Goal: Task Accomplishment & Management: Complete application form

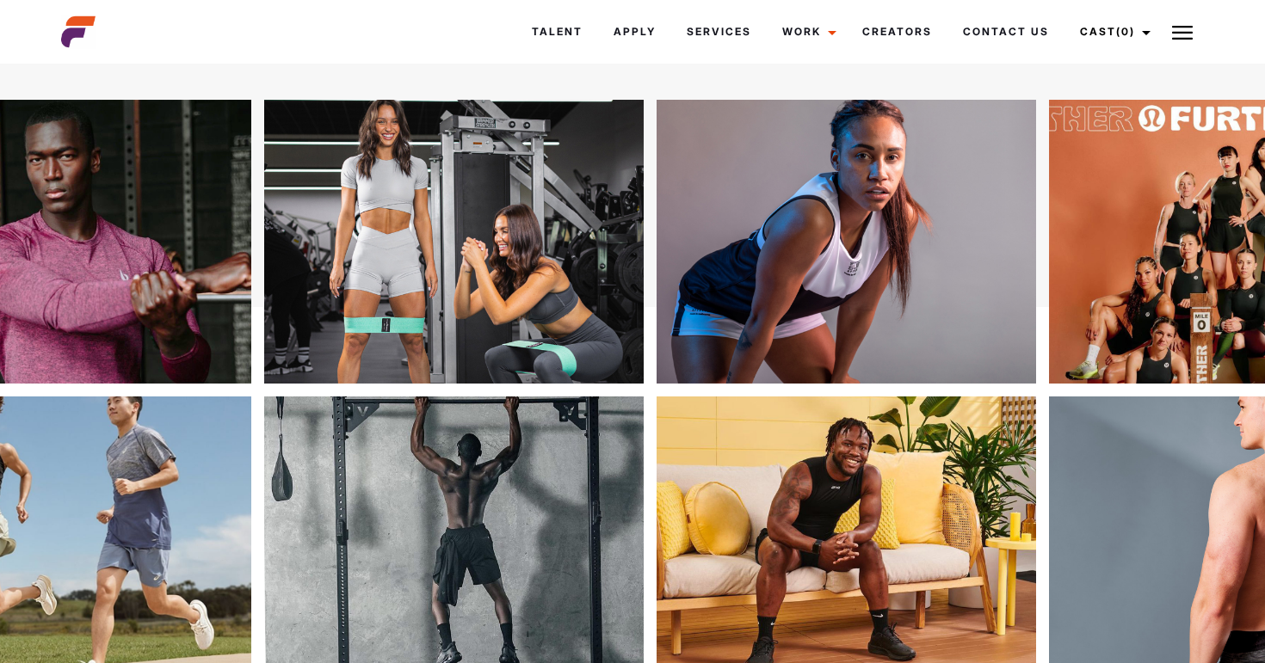
scroll to position [285, 0]
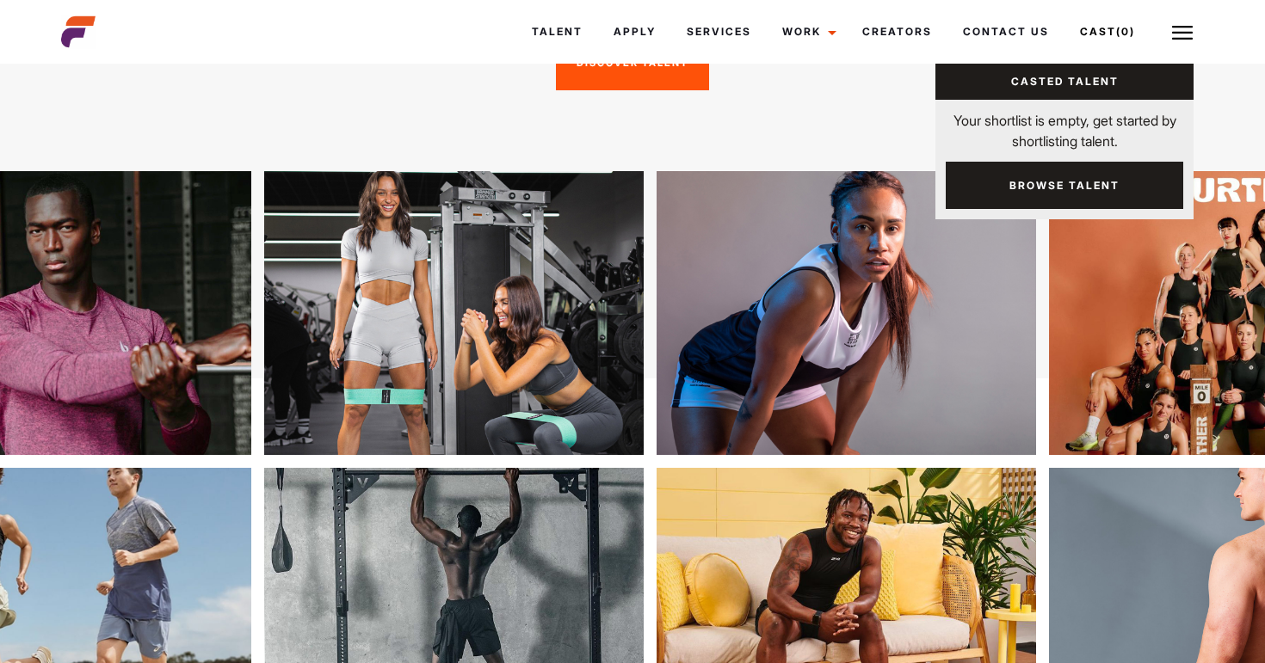
click at [1094, 84] on link "Casted Talent" at bounding box center [1064, 82] width 258 height 36
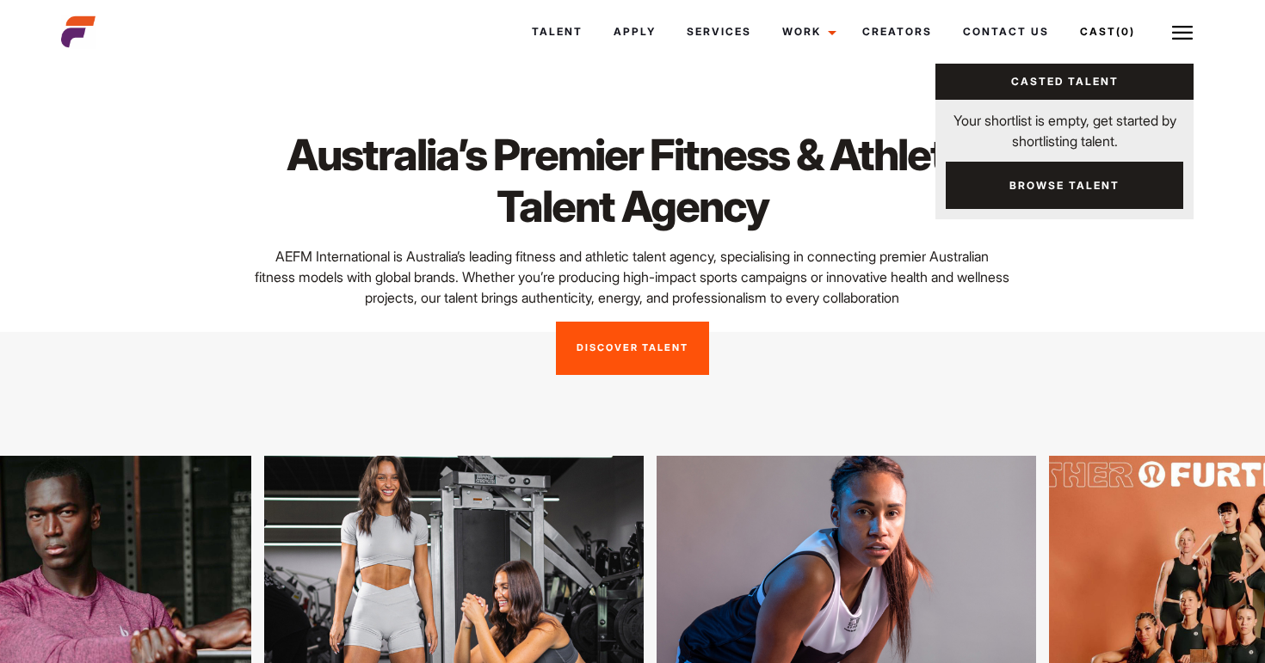
click at [1051, 177] on link "Browse Talent" at bounding box center [1063, 185] width 237 height 47
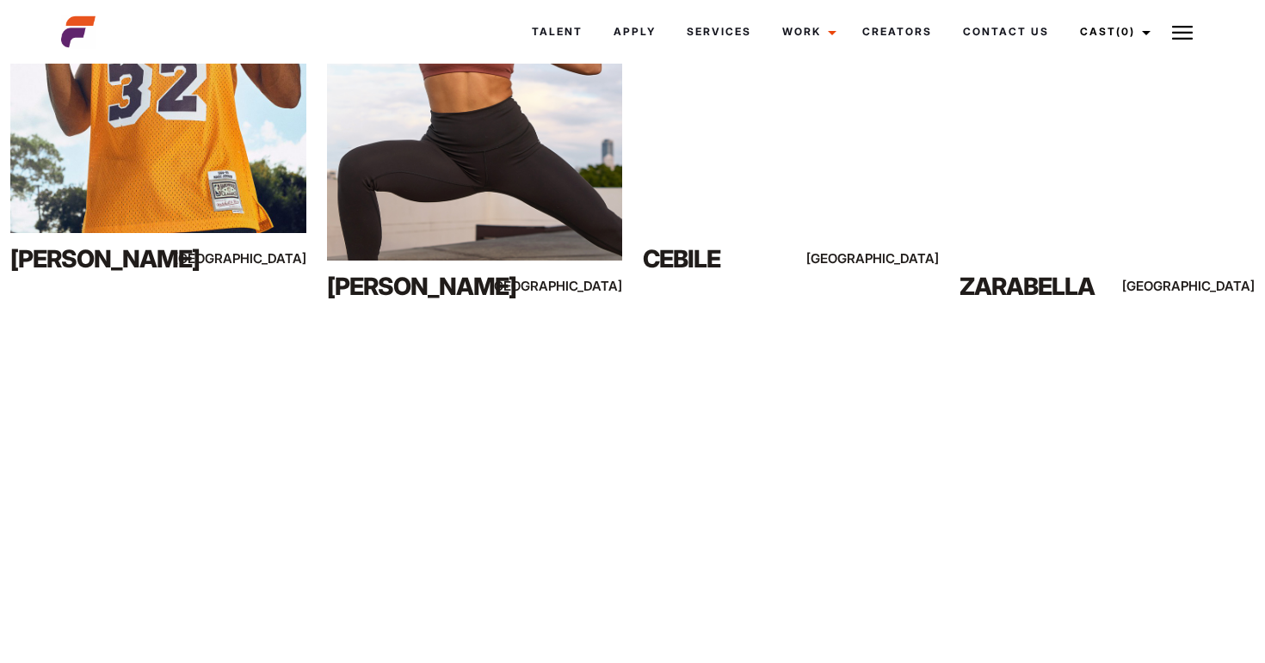
scroll to position [846, 0]
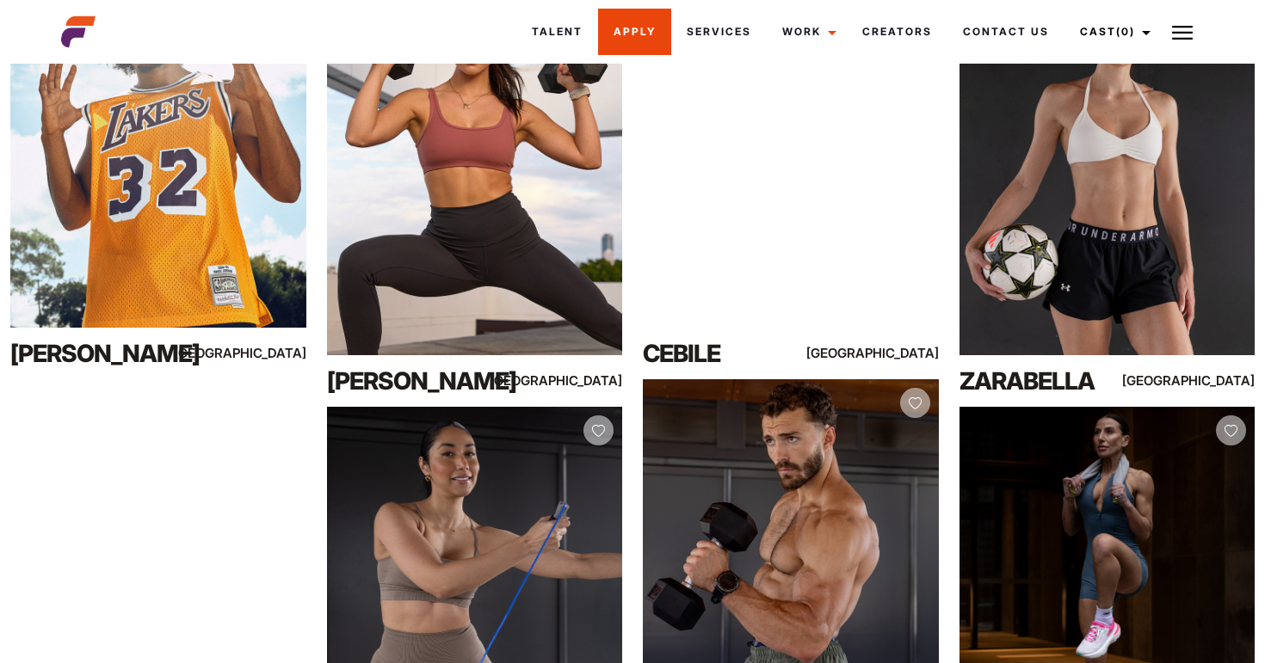
click at [633, 27] on link "Apply" at bounding box center [634, 32] width 73 height 46
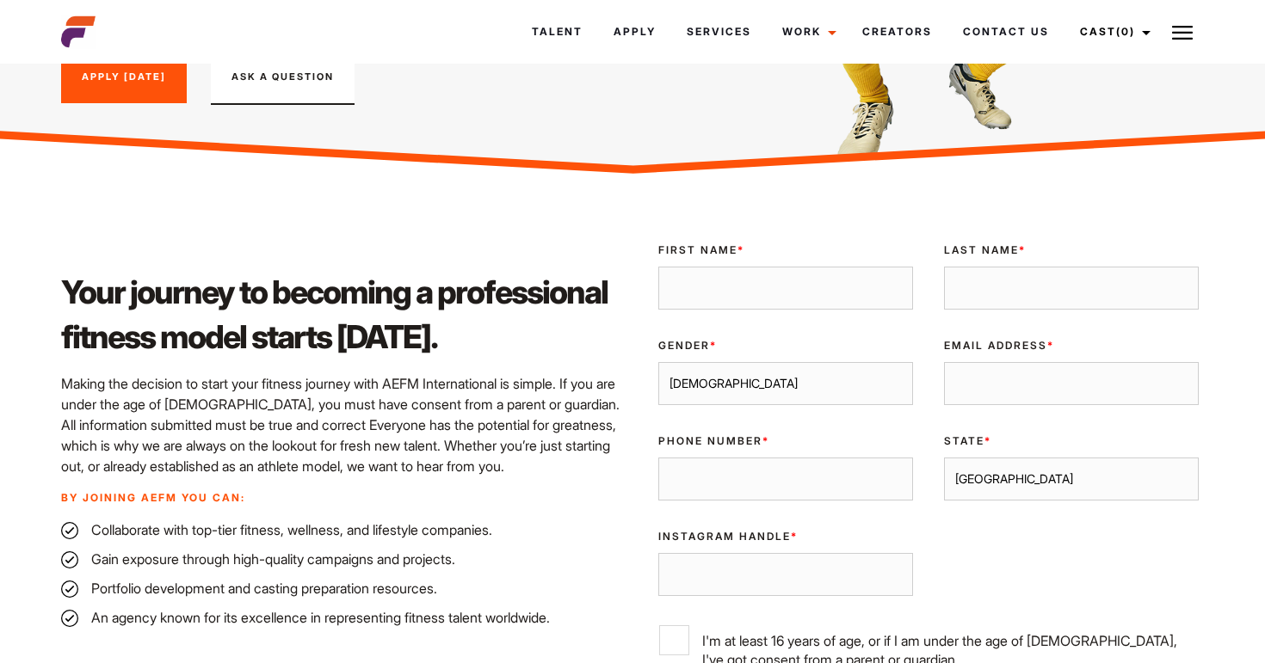
scroll to position [306, 0]
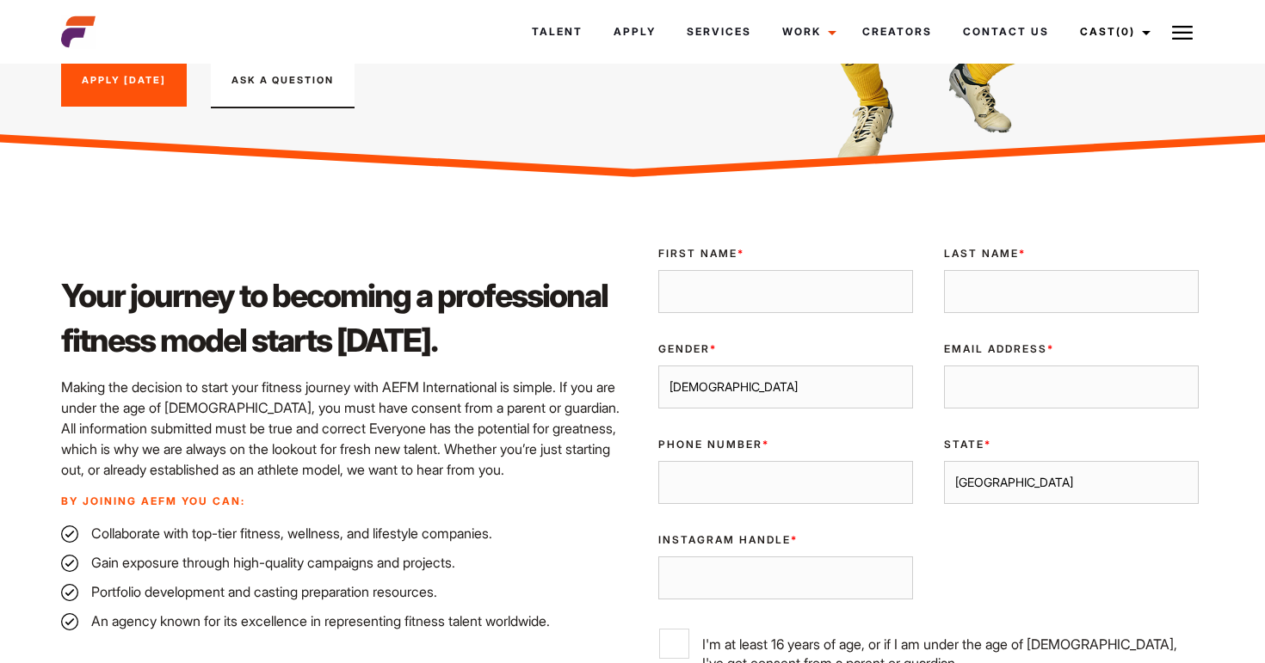
click at [810, 289] on input "First Name *" at bounding box center [785, 291] width 255 height 43
type input "mia"
type input "huppatz"
type input "miahuppatz@gmail.com"
type input "0457293506"
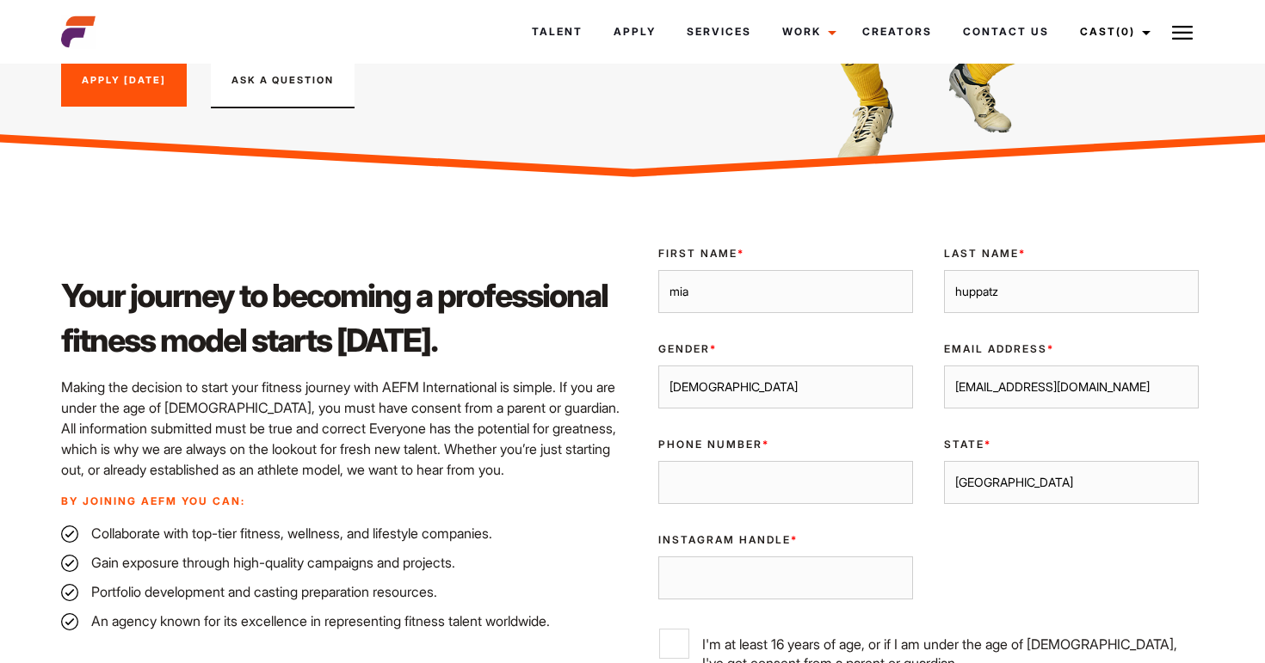
select select "Queensland"
click at [804, 367] on select "Male Female" at bounding box center [785, 387] width 255 height 43
select select "female"
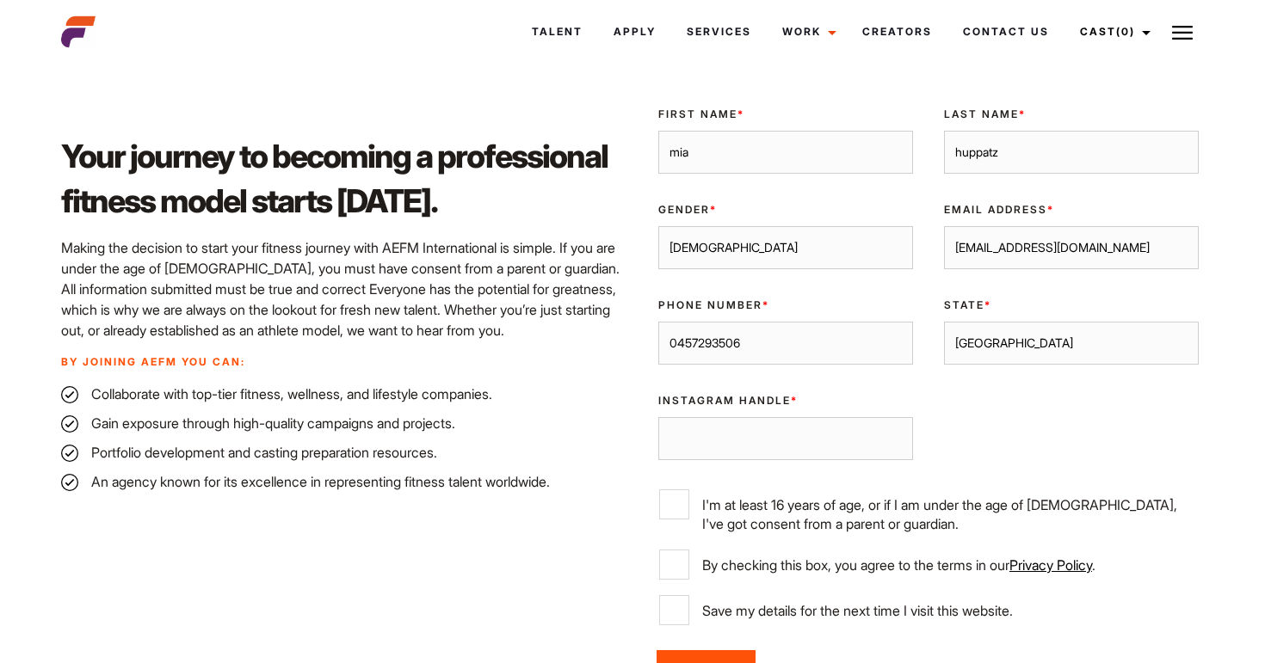
scroll to position [448, 0]
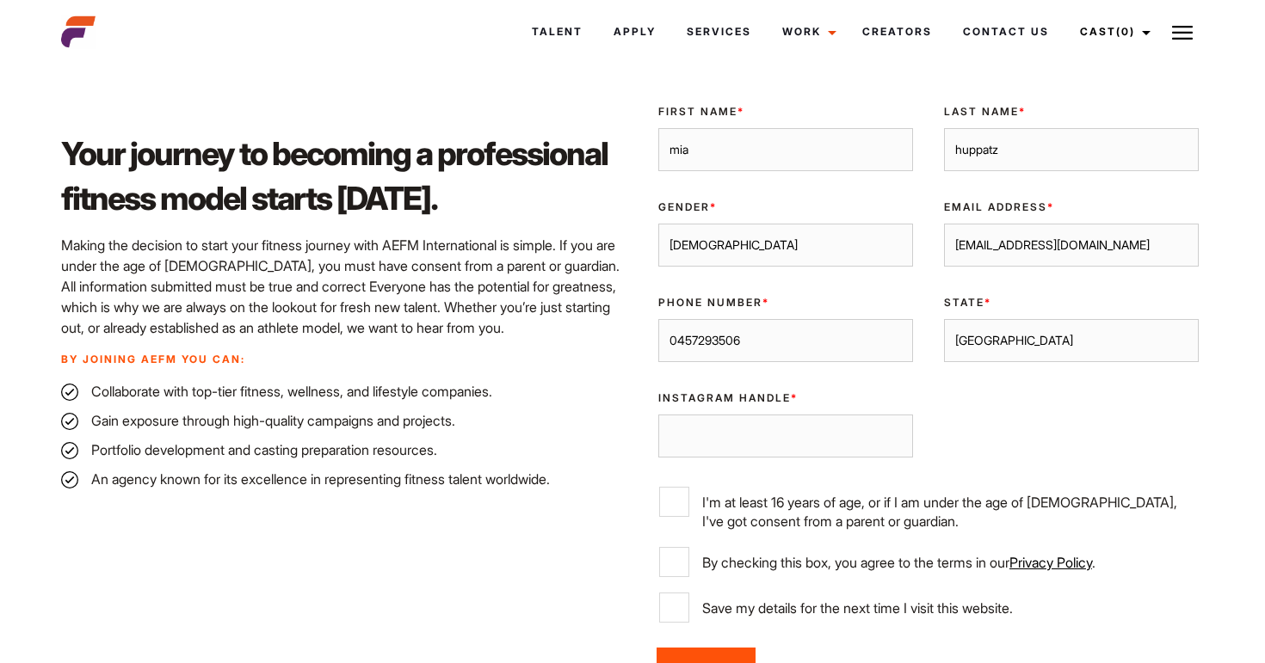
click at [787, 434] on input "Instagram Handle *" at bounding box center [785, 436] width 255 height 43
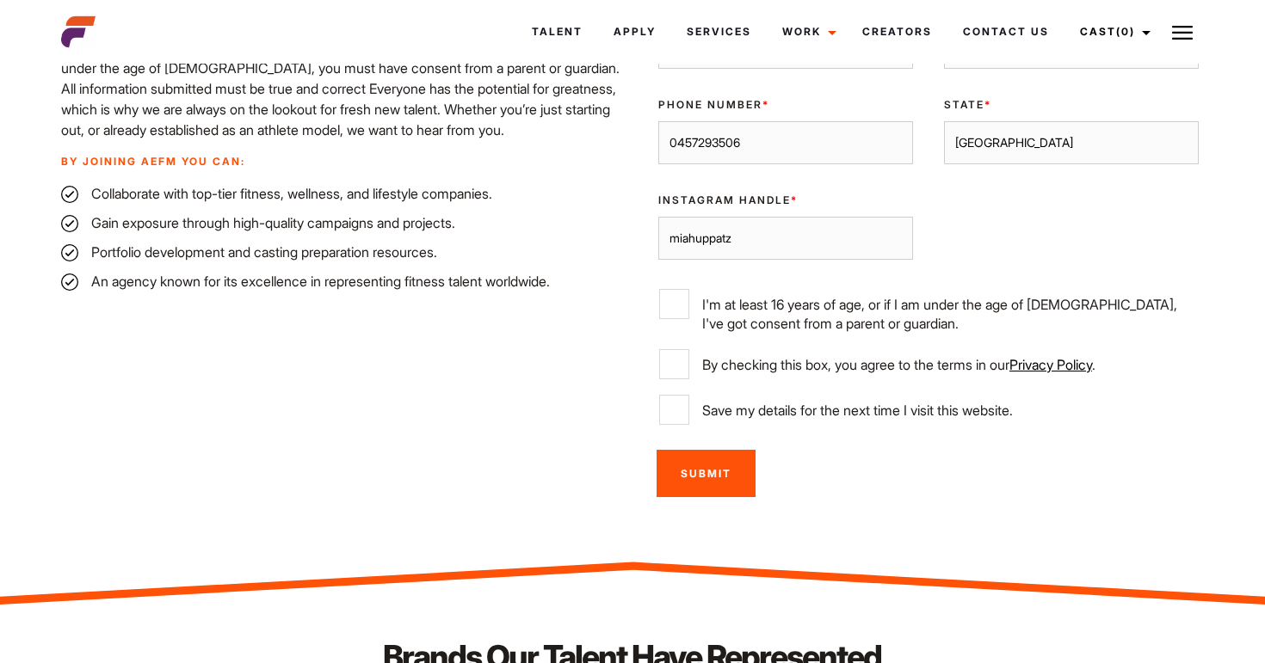
scroll to position [658, 0]
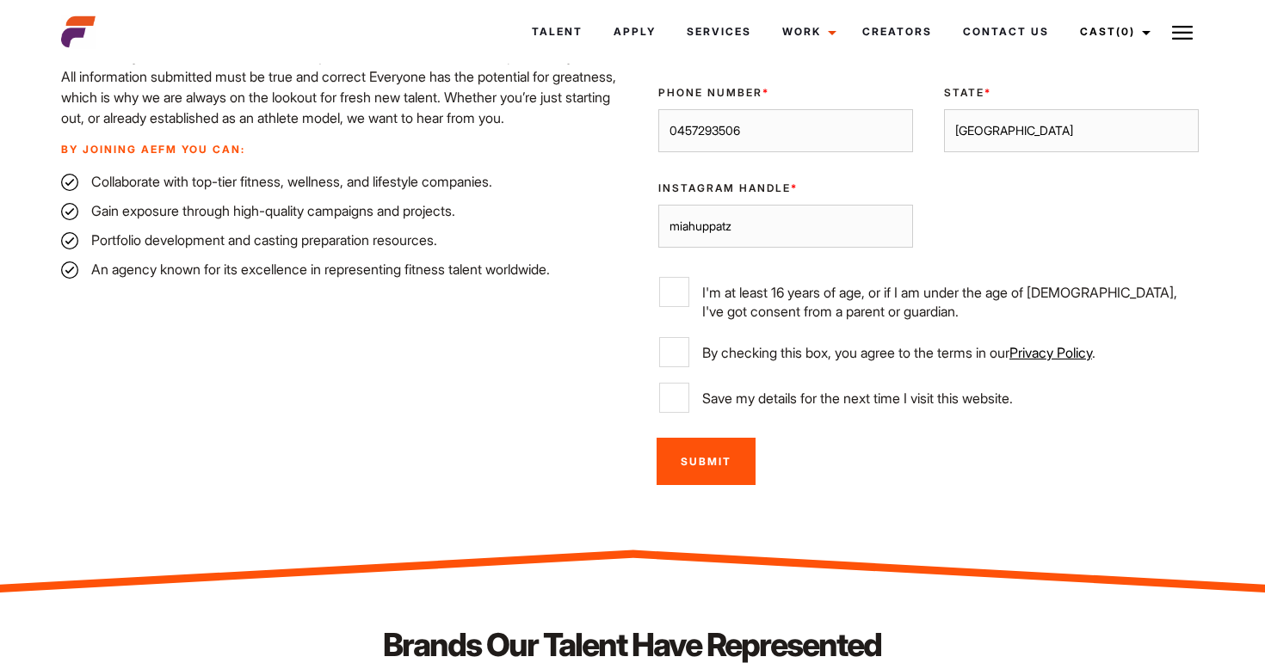
type input "miahuppatz"
click at [679, 294] on input "I'm at least 16 years of age, or if I am under the age of 18, I've got consent …" at bounding box center [674, 292] width 30 height 30
checkbox input "true"
click at [679, 342] on input "By checking this box, you agree to the terms in our Privacy Policy ." at bounding box center [674, 352] width 30 height 30
checkbox input "true"
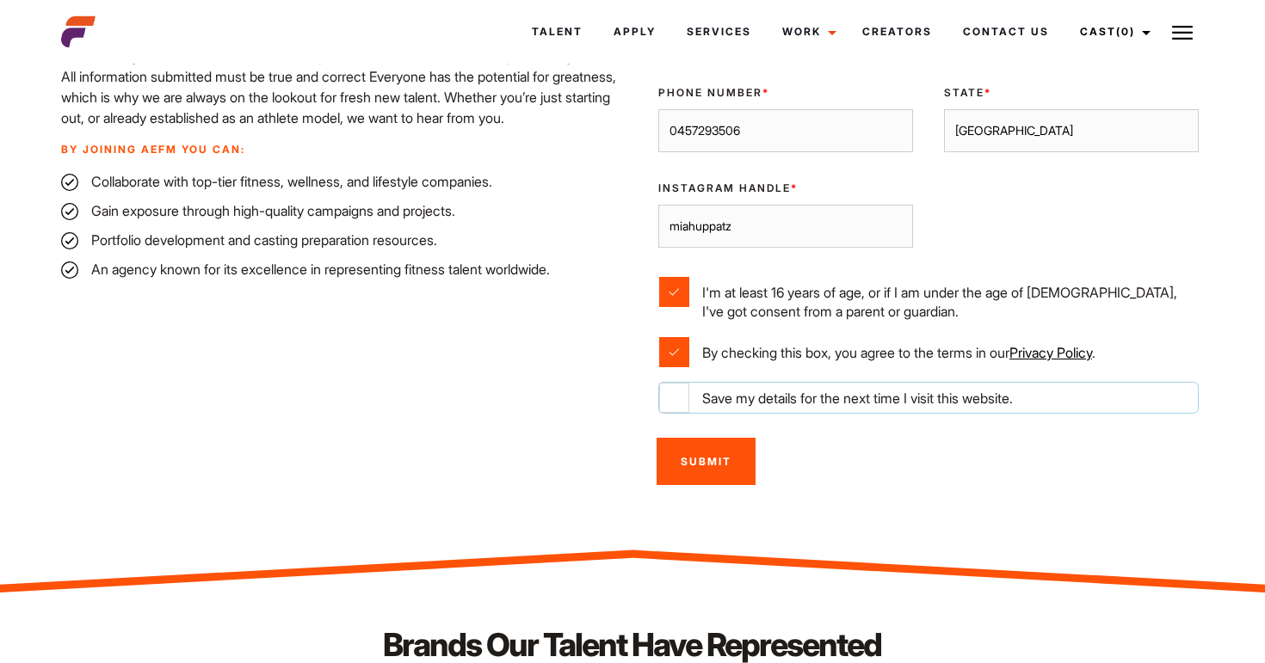
click at [674, 391] on input "Save my details for the next time I visit this website." at bounding box center [674, 398] width 30 height 30
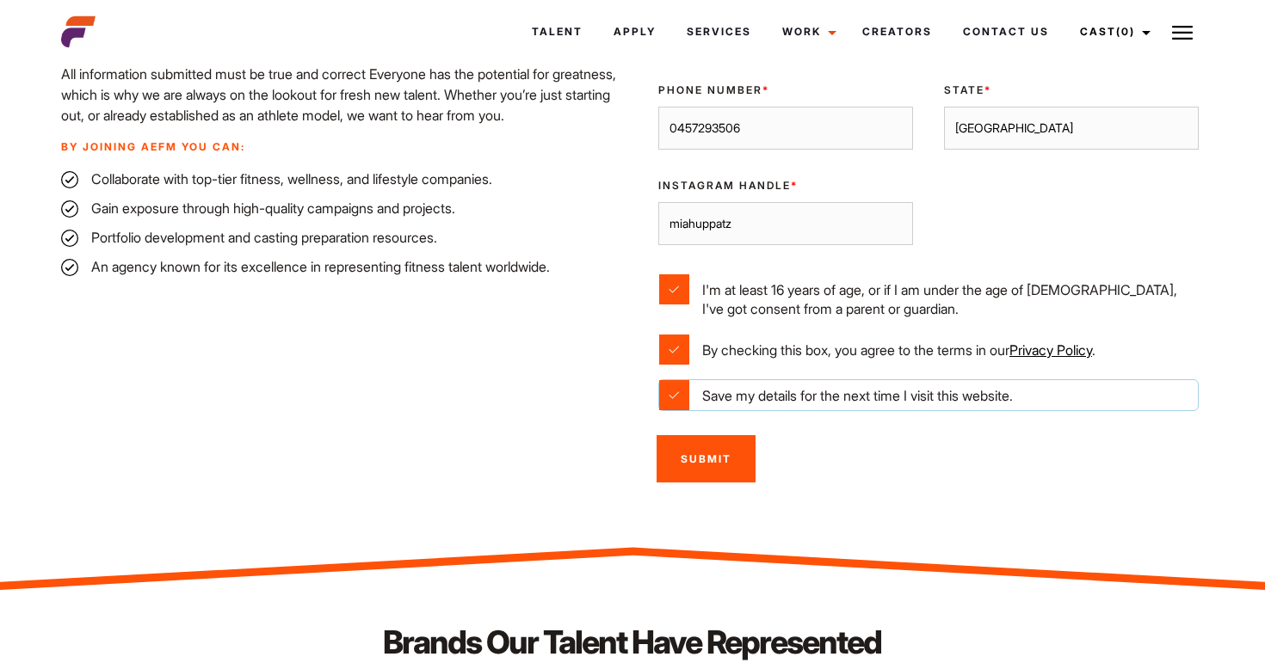
scroll to position [660, 0]
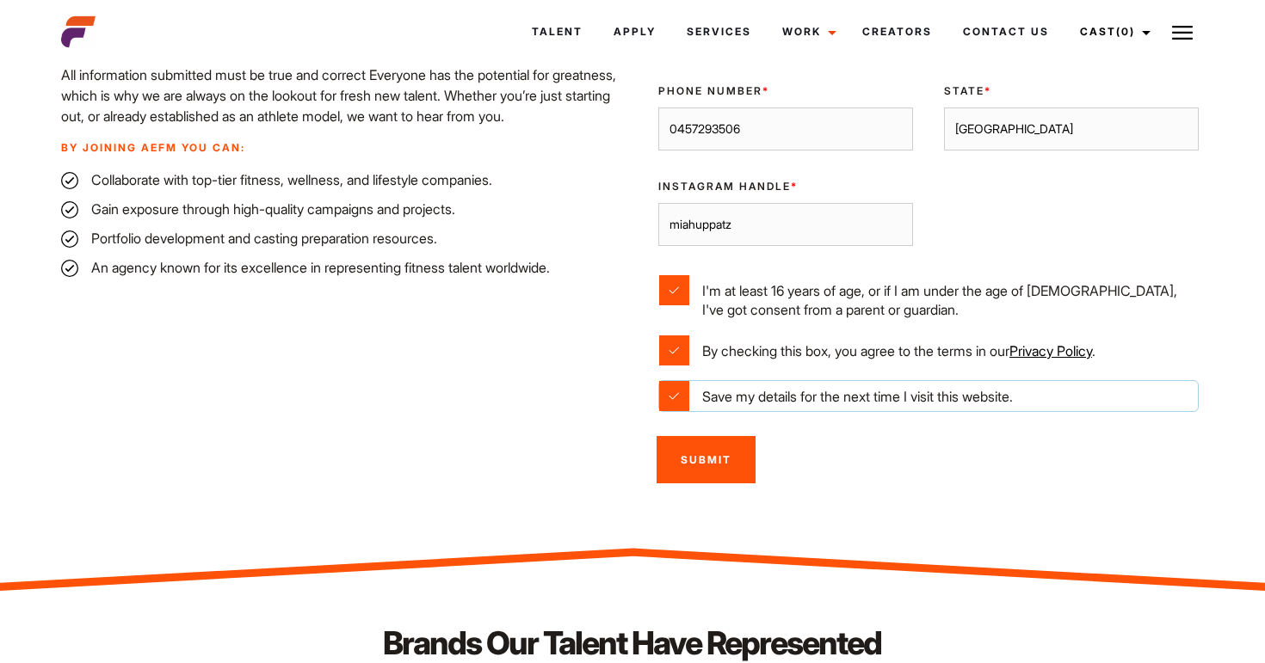
click at [674, 394] on input "Save my details for the next time I visit this website." at bounding box center [674, 396] width 30 height 30
checkbox input "false"
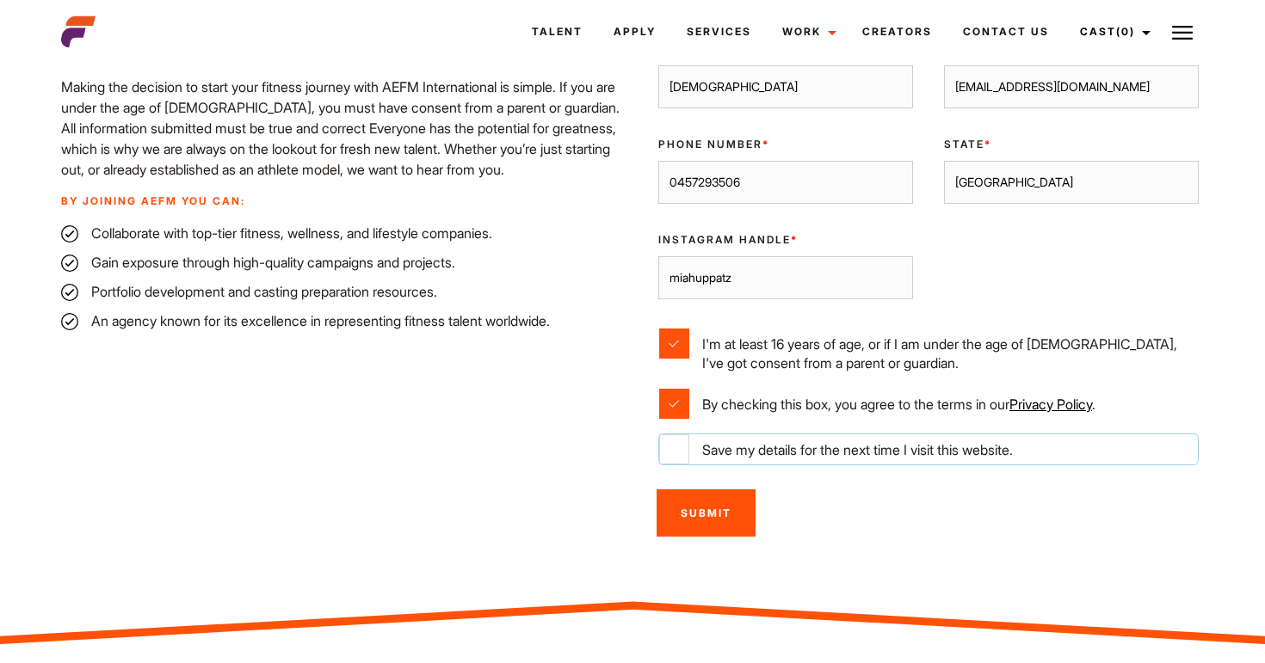
scroll to position [611, 0]
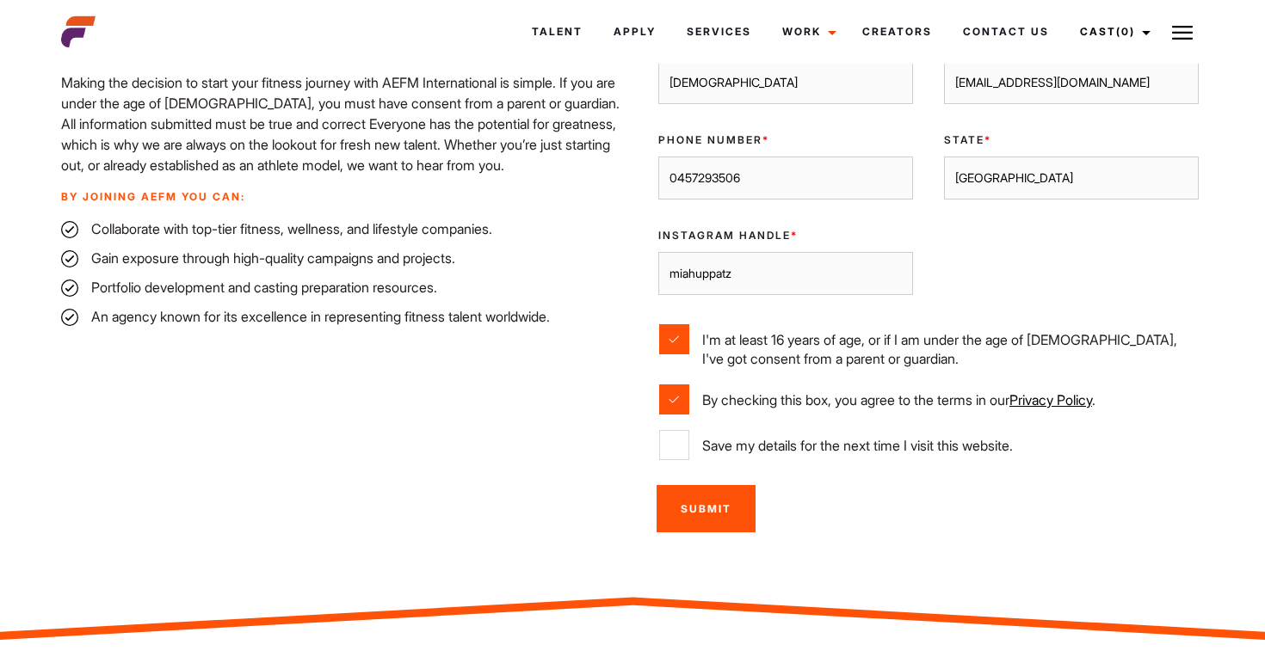
click at [690, 514] on input "Submit" at bounding box center [705, 508] width 99 height 47
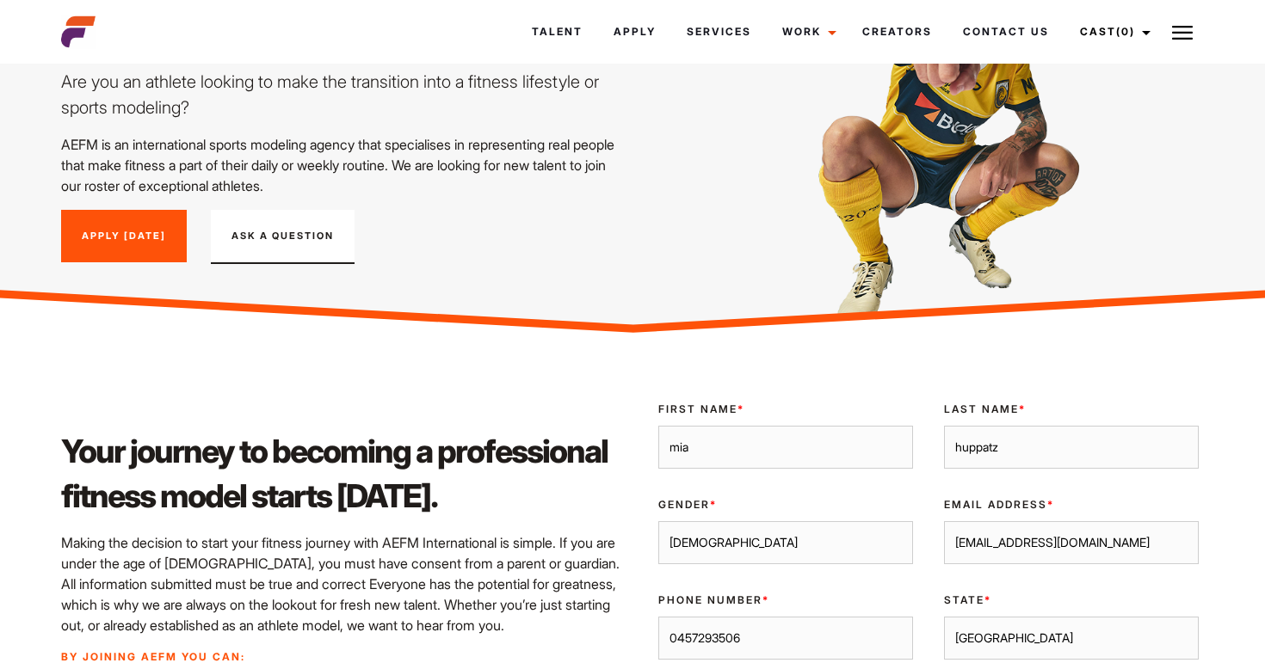
scroll to position [77, 0]
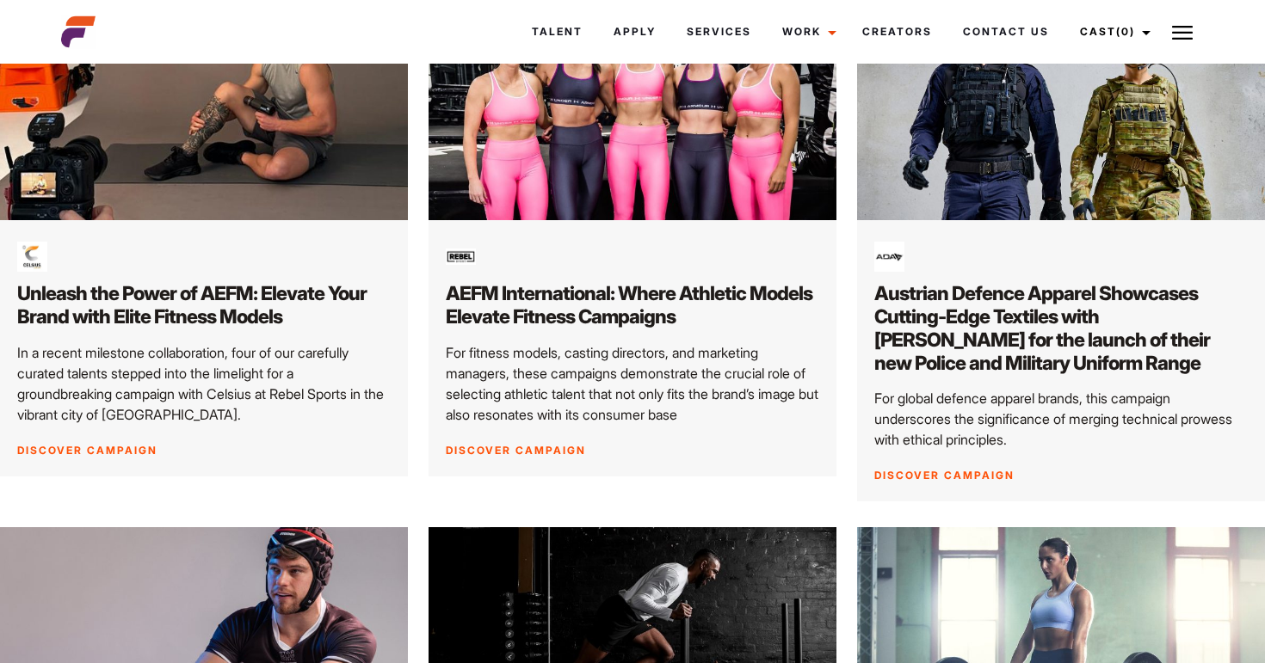
scroll to position [683, 0]
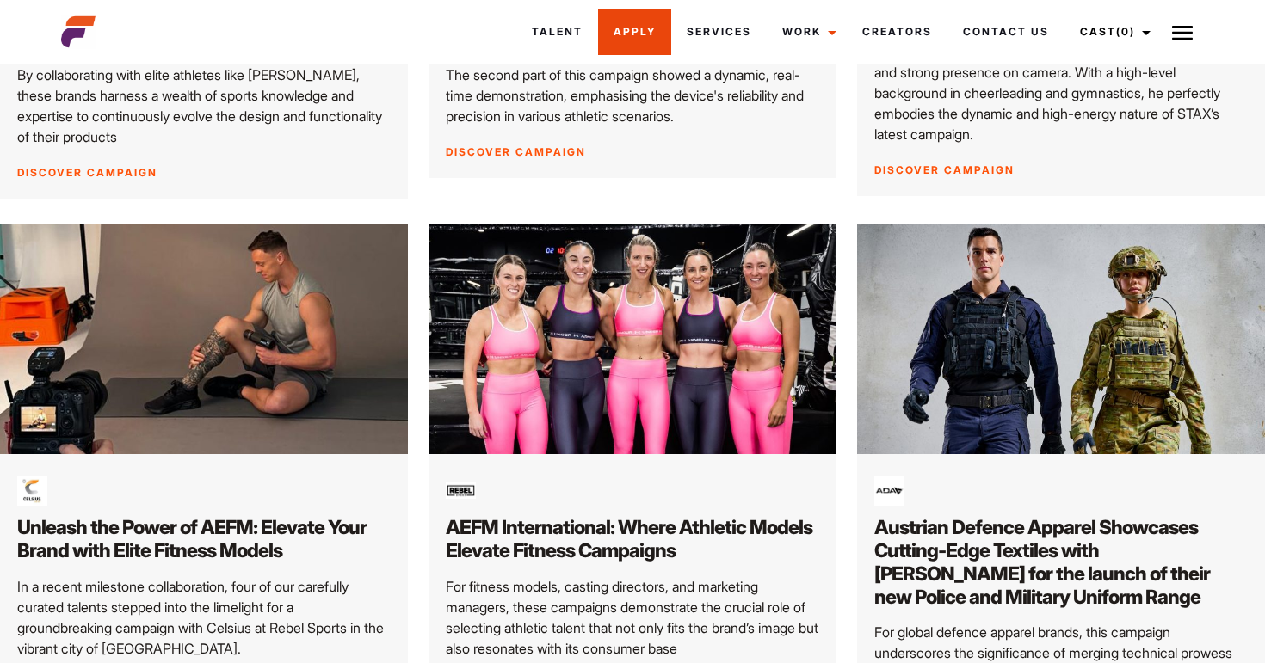
click at [631, 46] on link "Apply" at bounding box center [634, 32] width 73 height 46
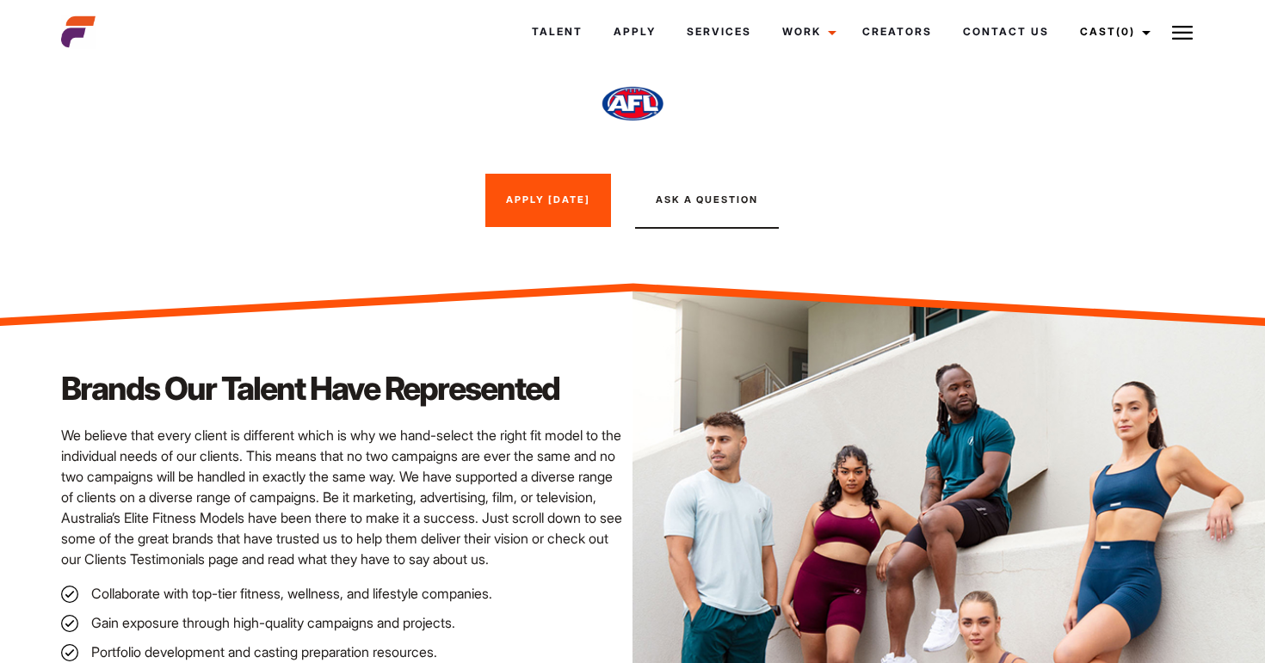
scroll to position [1530, 0]
